Goal: Task Accomplishment & Management: Use online tool/utility

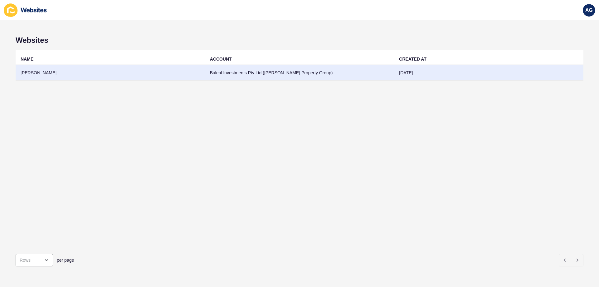
click at [39, 73] on td "[PERSON_NAME]" at bounding box center [110, 72] width 189 height 15
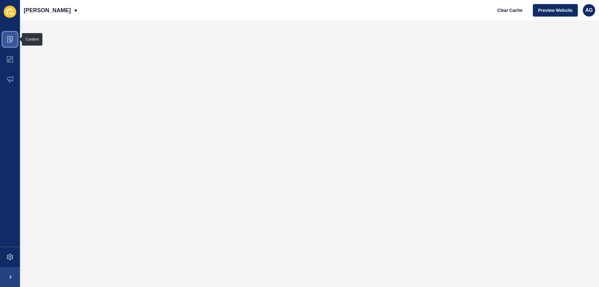
click at [12, 38] on icon at bounding box center [10, 39] width 6 height 6
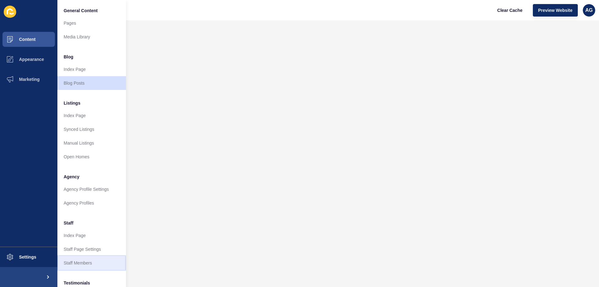
click at [84, 261] on link "Staff Members" at bounding box center [91, 263] width 69 height 14
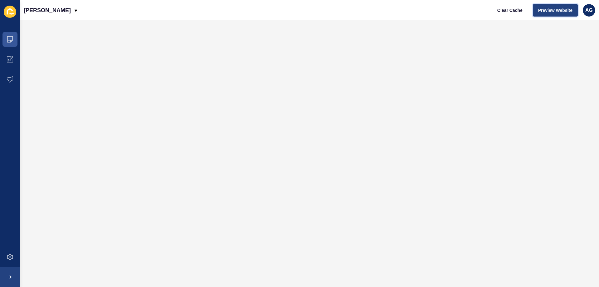
click at [547, 11] on span "Preview Website" at bounding box center [555, 10] width 34 height 6
